Goal: Information Seeking & Learning: Learn about a topic

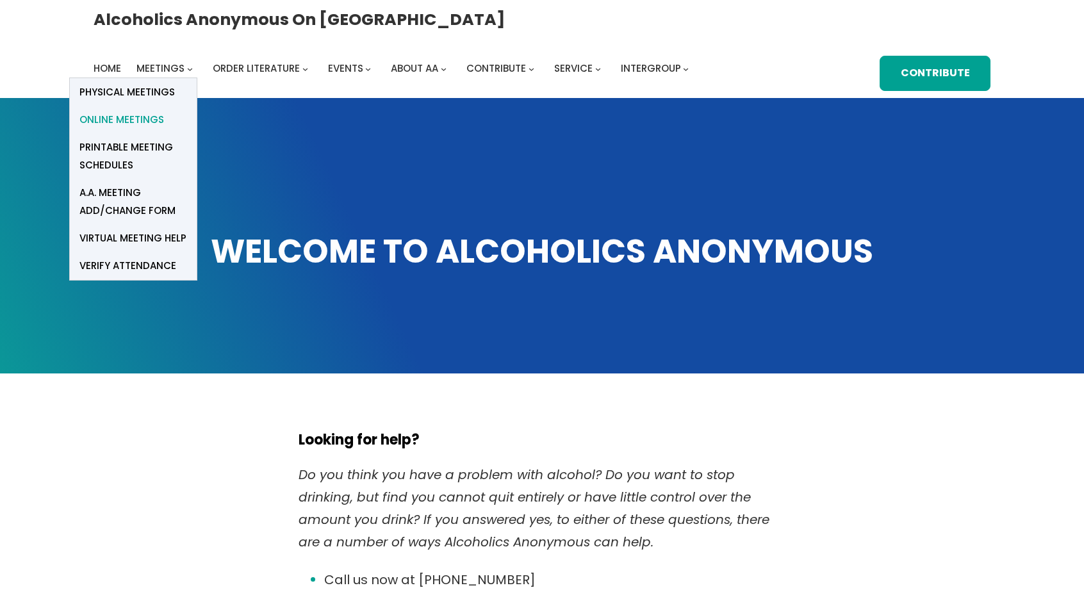
click at [164, 111] on span "Online Meetings" at bounding box center [121, 120] width 85 height 18
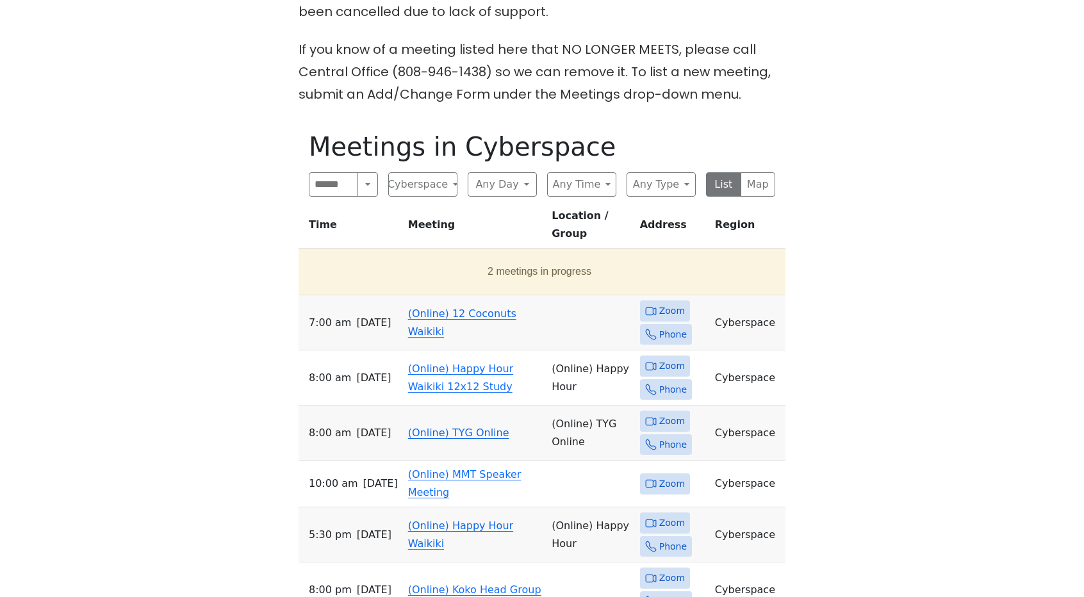
scroll to position [451, 0]
click at [666, 302] on span "Zoom" at bounding box center [672, 310] width 26 height 16
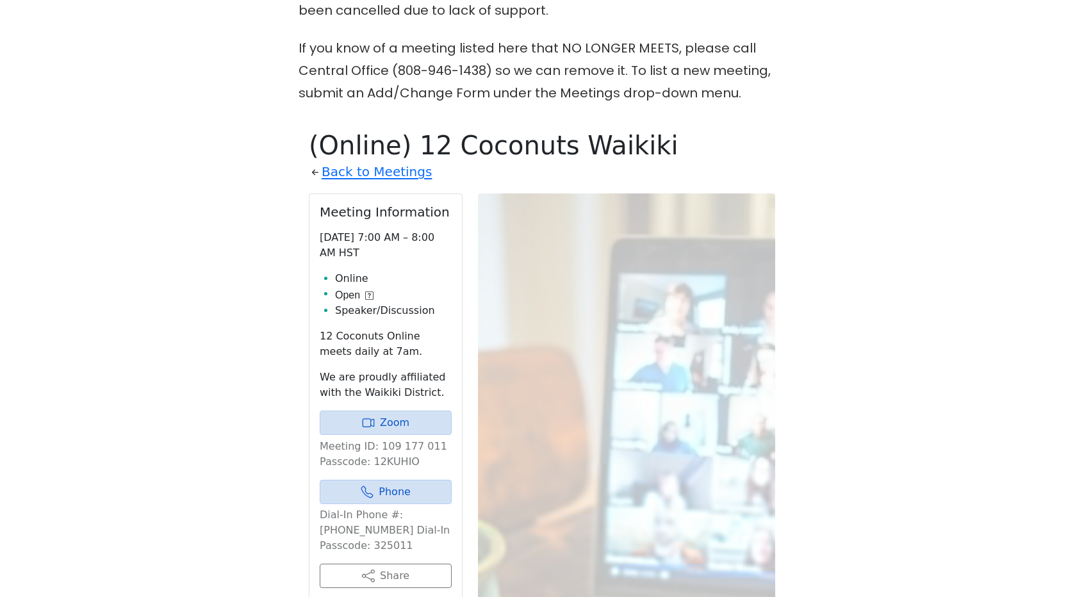
scroll to position [571, 0]
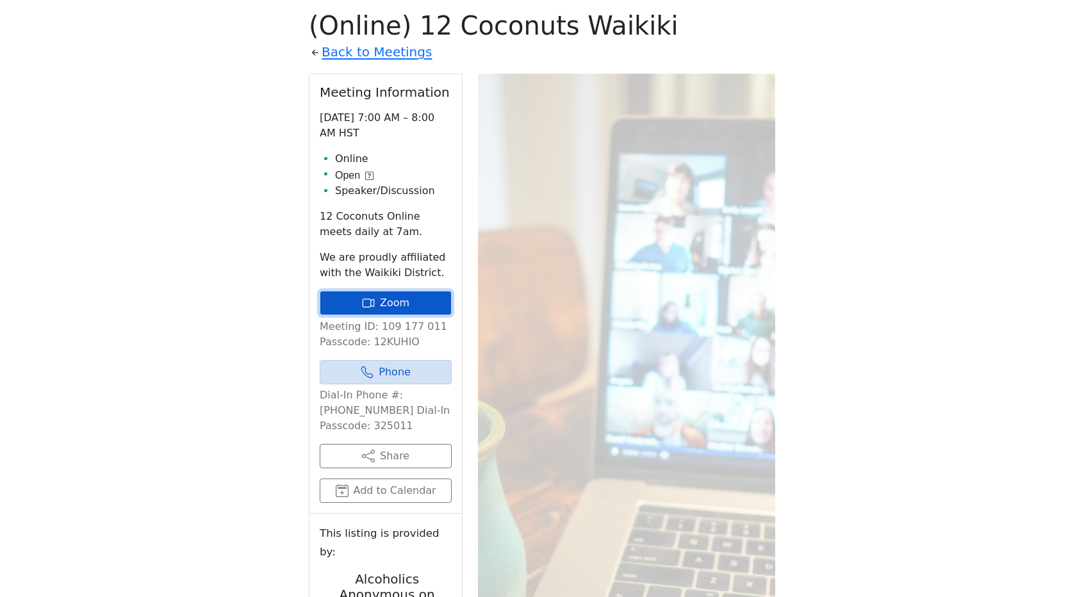
click at [419, 302] on link "Zoom" at bounding box center [386, 303] width 132 height 24
click at [424, 304] on link "Zoom" at bounding box center [386, 303] width 132 height 24
